Goal: Task Accomplishment & Management: Manage account settings

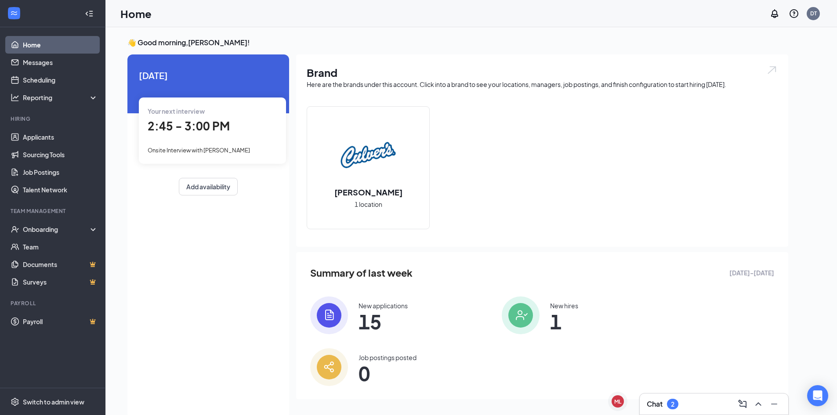
click at [198, 125] on span "2:45 - 3:00 PM" at bounding box center [189, 126] width 82 height 15
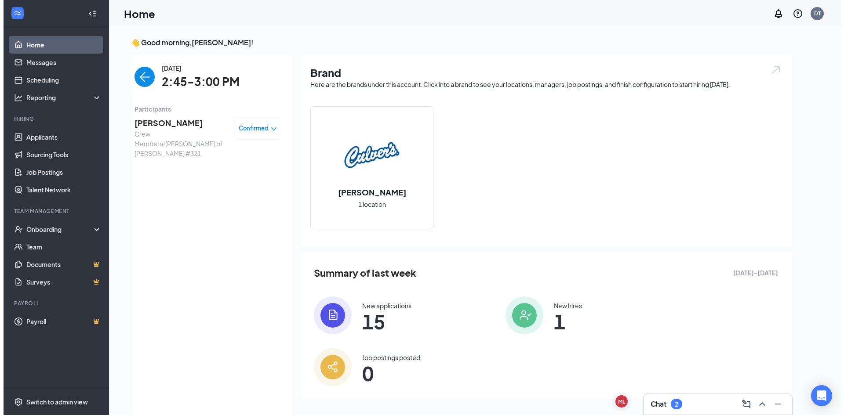
scroll to position [4, 0]
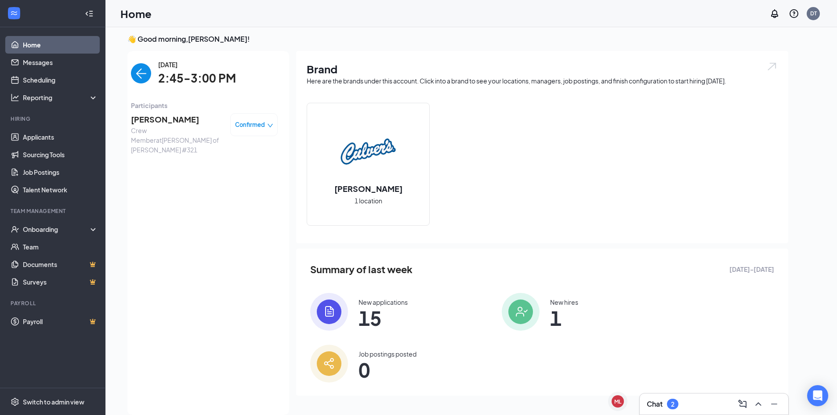
click at [163, 122] on span "[PERSON_NAME]" at bounding box center [177, 119] width 92 height 12
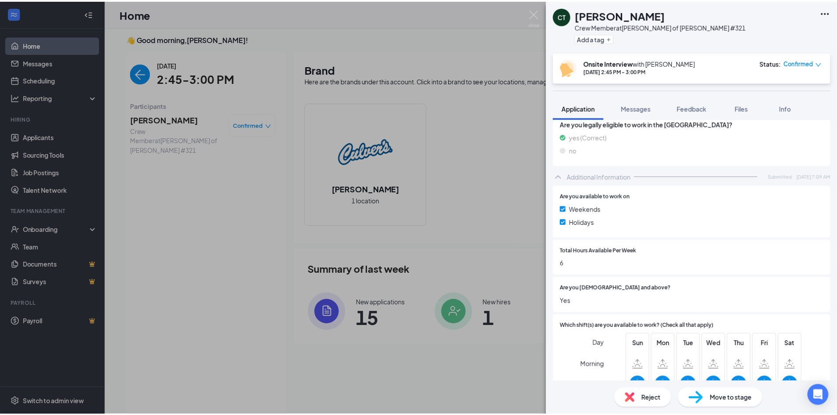
scroll to position [269, 0]
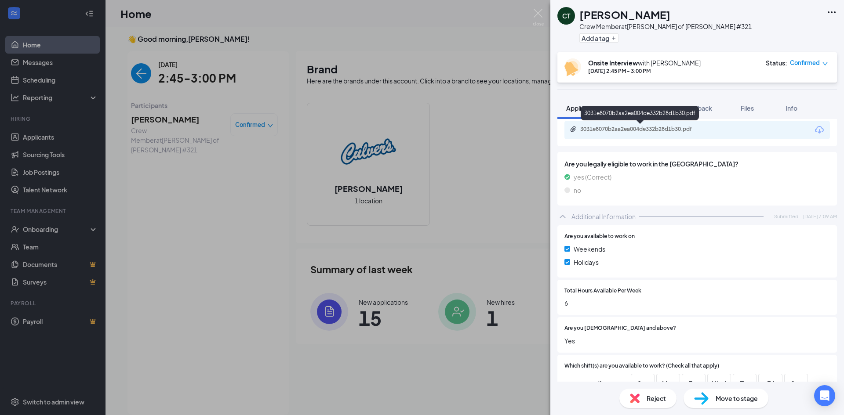
click at [640, 126] on div "3031e8070b2aa2ea004de332b28d1b30.pdf" at bounding box center [641, 129] width 123 height 7
click at [541, 10] on img at bounding box center [538, 17] width 11 height 17
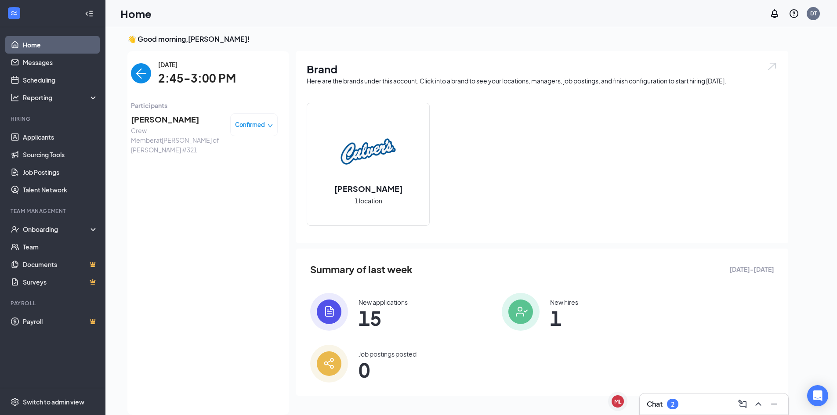
click at [502, 309] on img at bounding box center [521, 312] width 38 height 38
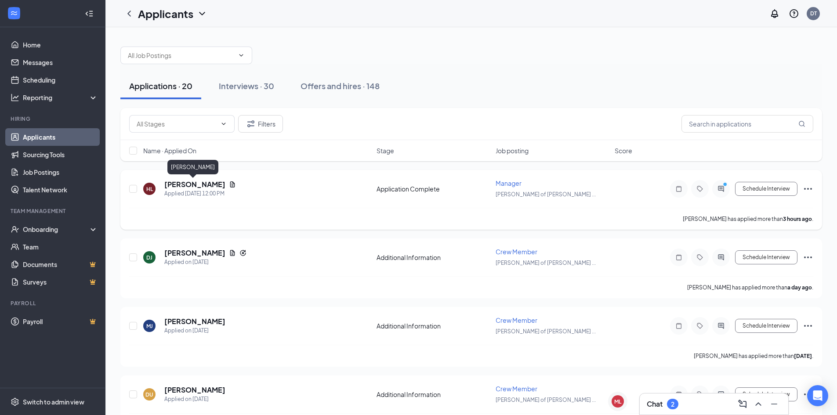
click at [183, 184] on h5 "[PERSON_NAME]" at bounding box center [194, 185] width 61 height 10
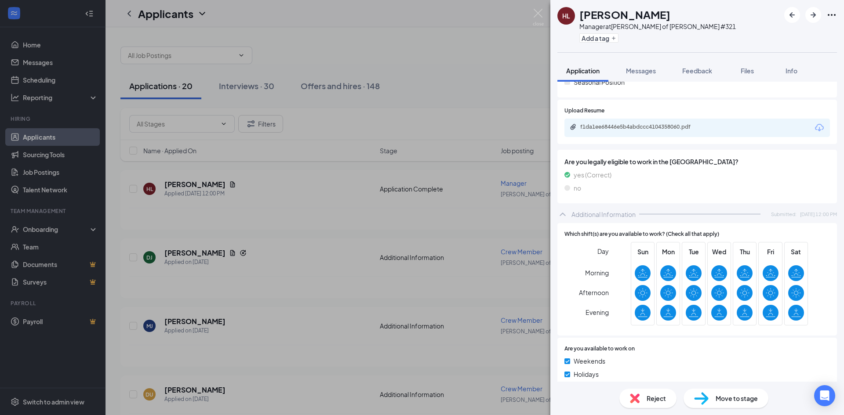
scroll to position [231, 0]
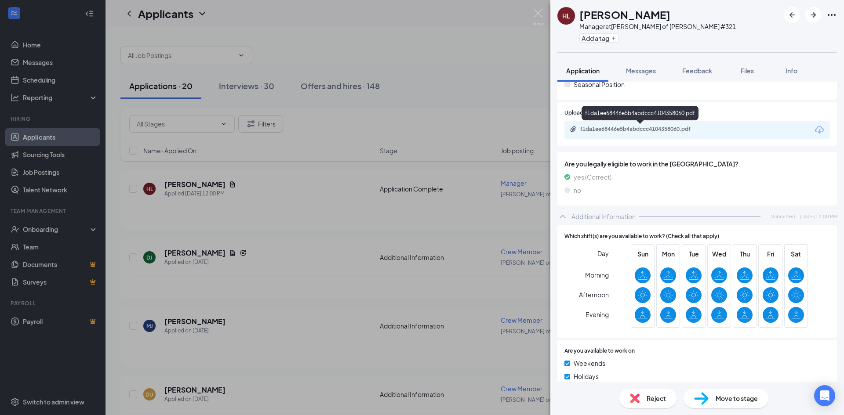
click at [643, 127] on div "f1da1ee68446e5b4abdccc4104358060.pdf" at bounding box center [641, 129] width 123 height 7
